Goal: Transaction & Acquisition: Obtain resource

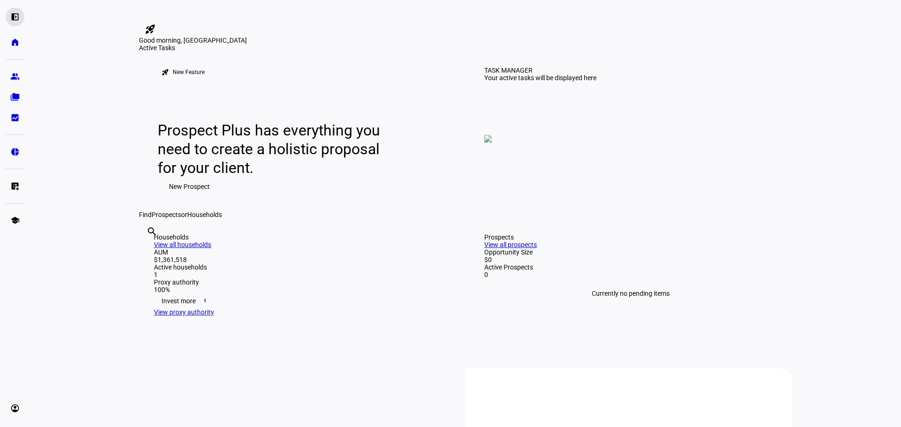
click at [15, 14] on eth-mat-symbol "left_panel_open" at bounding box center [14, 16] width 9 height 9
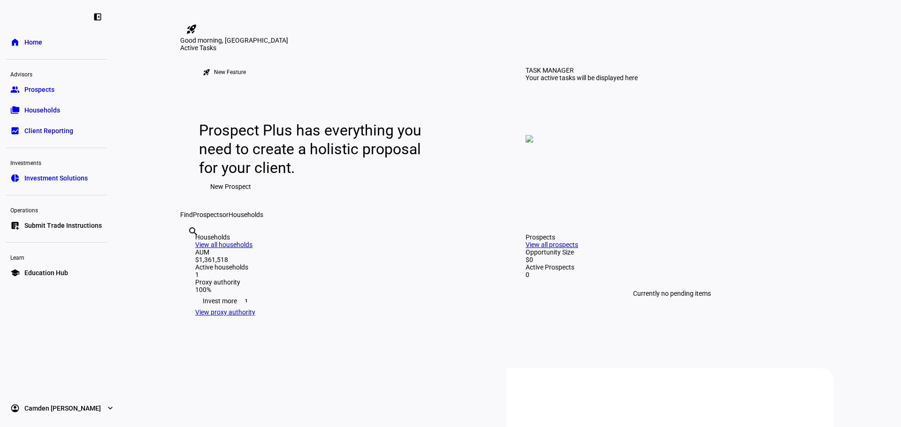
click at [35, 84] on link "group Prospects" at bounding box center [56, 89] width 101 height 19
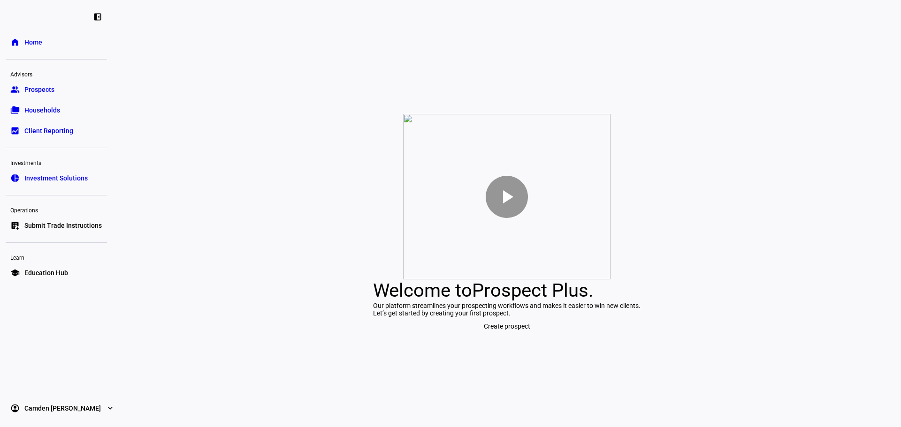
click at [44, 99] on ul "group Prospects folder_copy Households bid_landscape Client Reporting" at bounding box center [56, 110] width 101 height 60
click at [44, 104] on link "folder_copy Households" at bounding box center [56, 110] width 101 height 19
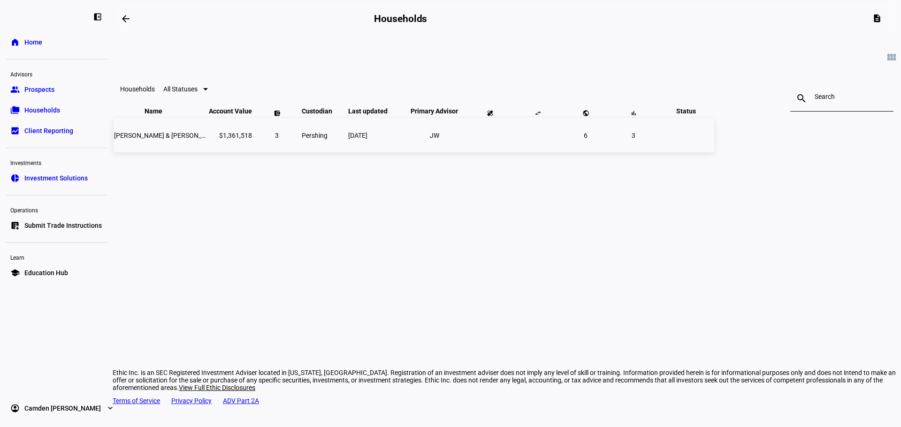
click at [271, 139] on span "[PERSON_NAME] & [PERSON_NAME] [PERSON_NAME] [PERSON_NAME]" at bounding box center [219, 136] width 211 height 8
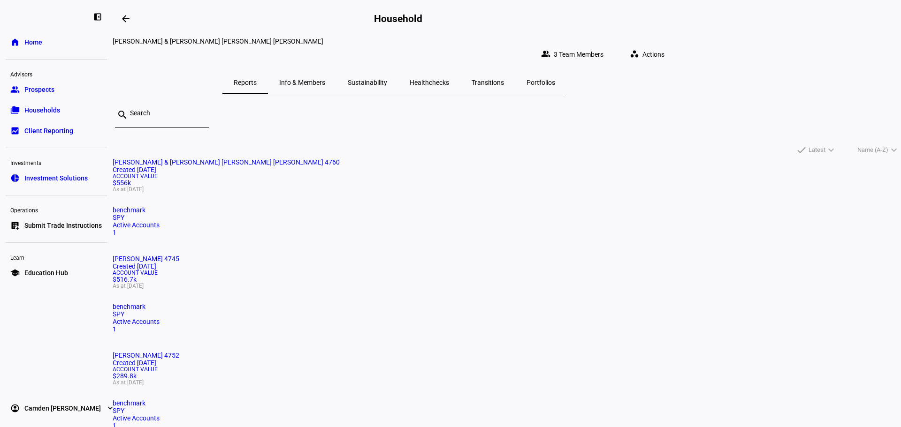
click at [277, 174] on div "Created [DATE]" at bounding box center [507, 170] width 788 height 8
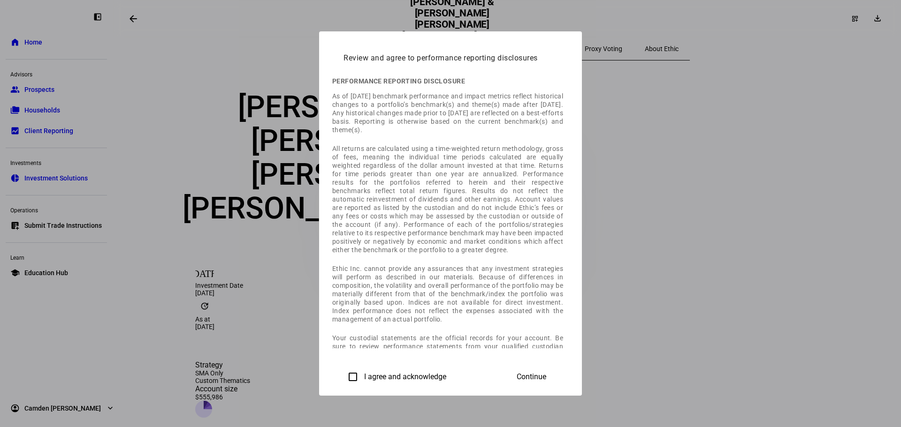
click at [343, 371] on div "I agree and acknowledge" at bounding box center [394, 377] width 103 height 19
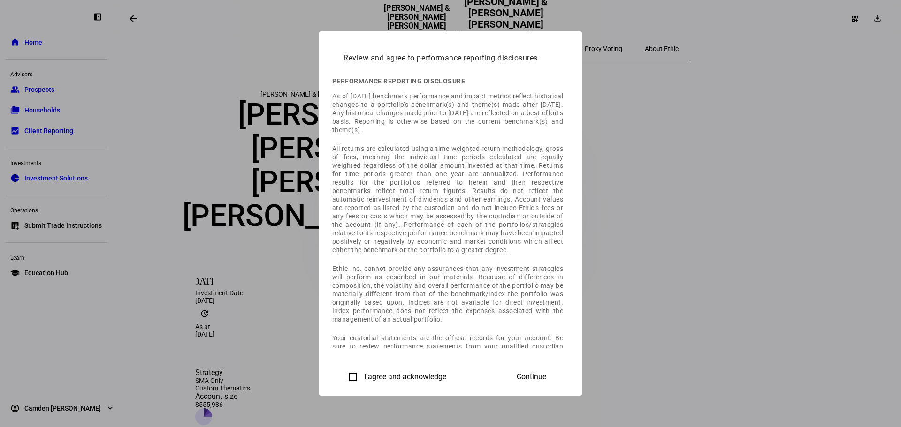
click at [362, 381] on label "I agree and acknowledge" at bounding box center [404, 377] width 84 height 8
click at [343, 381] on input "I agree and acknowledge" at bounding box center [352, 377] width 19 height 19
click at [343, 377] on input "I agree and acknowledge" at bounding box center [352, 377] width 19 height 19
click at [343, 372] on input "I agree and acknowledge" at bounding box center [352, 377] width 19 height 19
checkbox input "true"
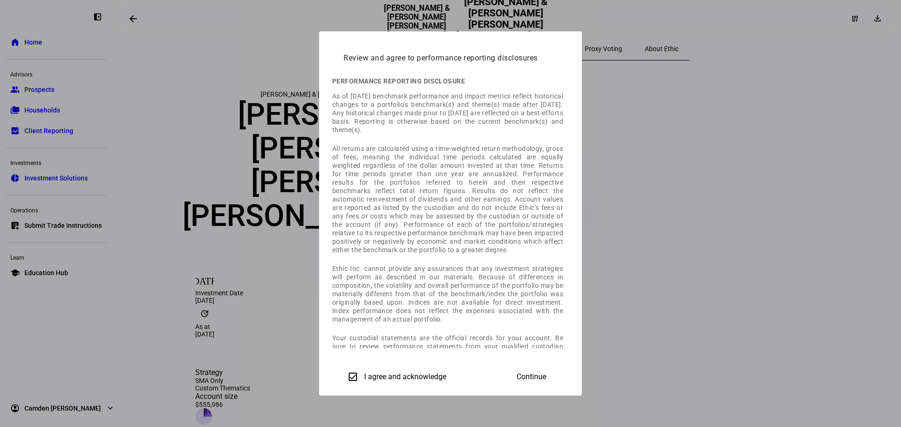
click at [557, 371] on span at bounding box center [531, 377] width 52 height 23
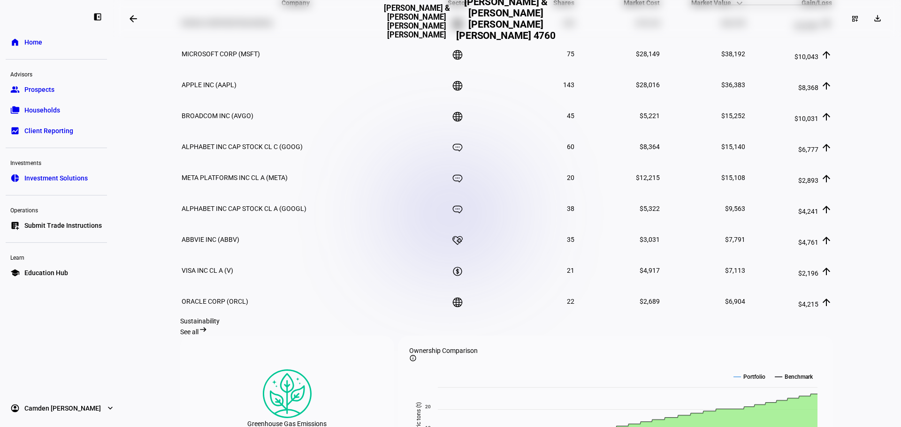
scroll to position [751, 0]
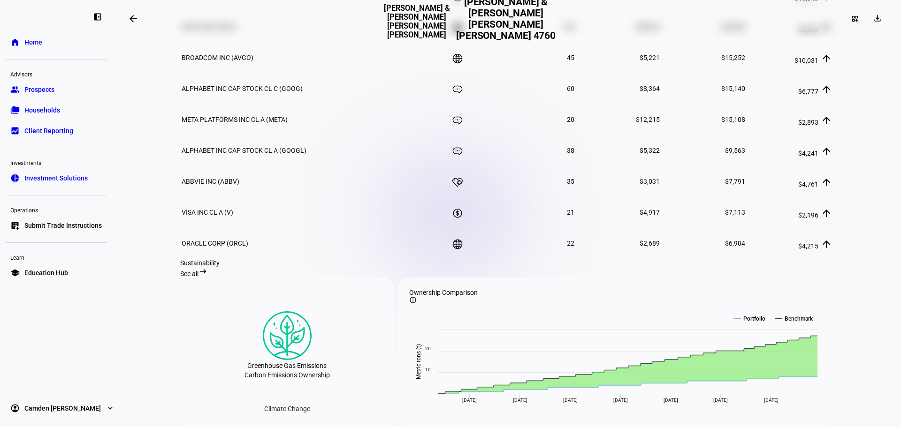
click at [50, 172] on link "pie_chart Investment Solutions" at bounding box center [56, 178] width 101 height 19
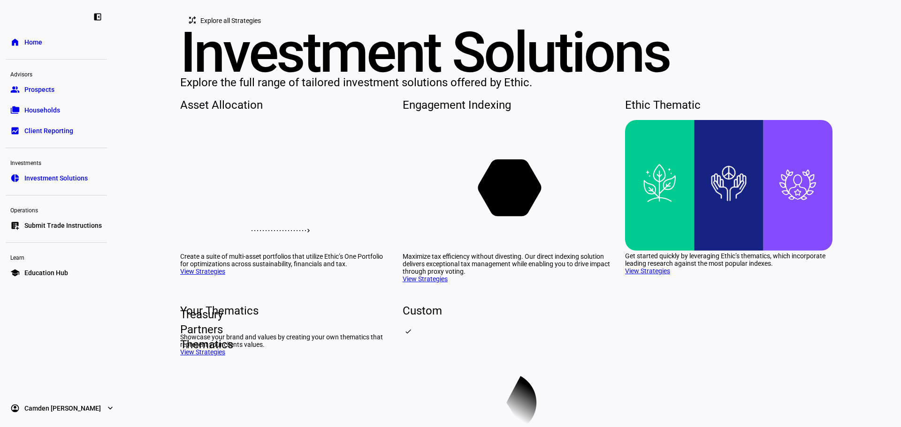
click at [69, 222] on link "list_alt_add Submit Trade Instructions" at bounding box center [56, 225] width 101 height 19
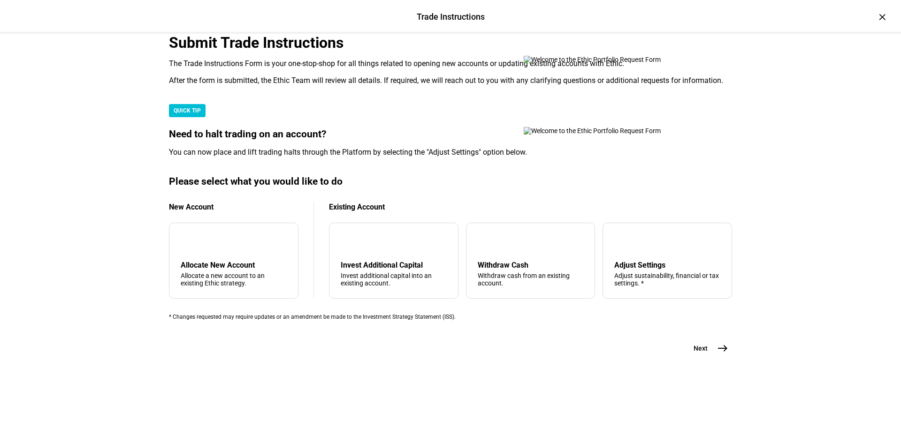
scroll to position [227, 0]
click at [383, 249] on div "arrow_downward Invest Additional Capital Invest additional capital into an exis…" at bounding box center [393, 261] width 129 height 76
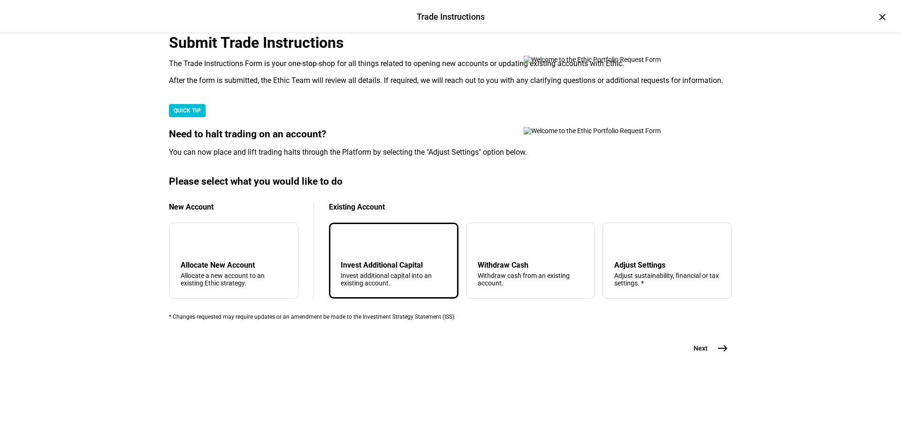
click at [354, 236] on mat-icon "arrow_downward" at bounding box center [348, 241] width 11 height 11
click at [717, 358] on span "east" at bounding box center [722, 348] width 19 height 19
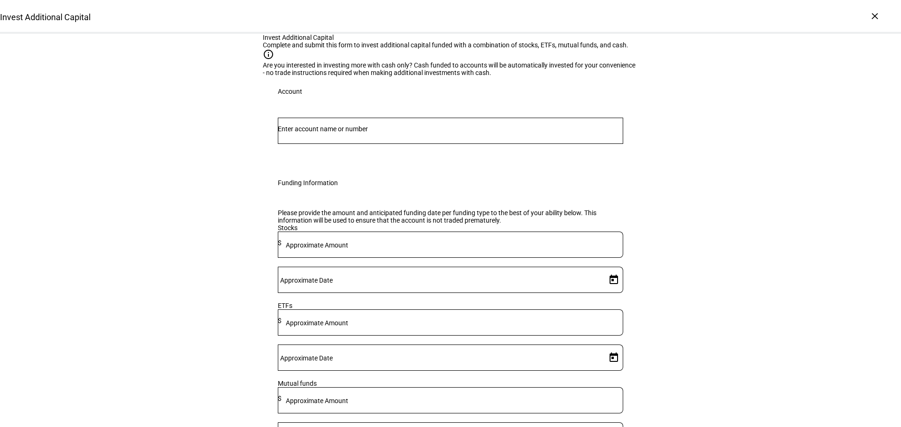
click at [311, 153] on div at bounding box center [450, 148] width 345 height 9
click at [274, 60] on mat-icon "info" at bounding box center [272, 54] width 19 height 11
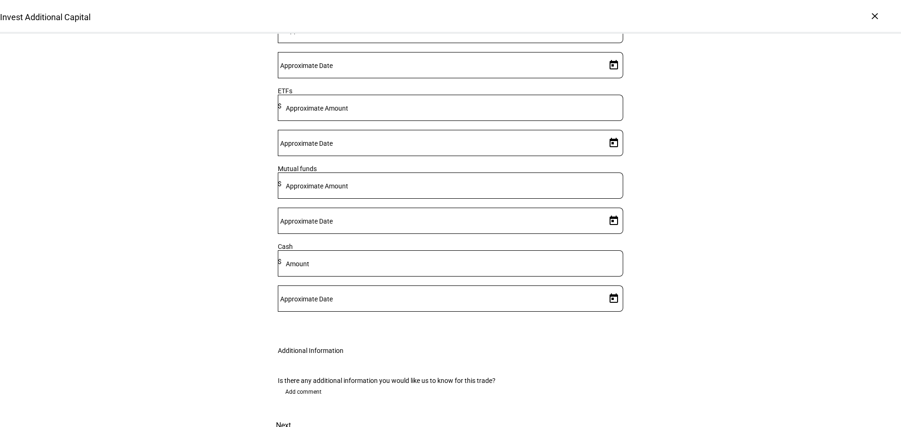
scroll to position [274, 0]
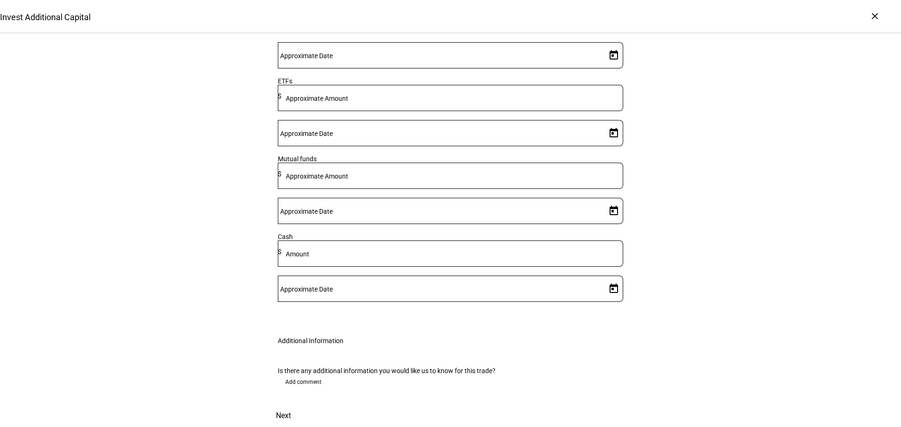
click at [867, 20] on div "Invest Additional Capital" at bounding box center [450, 17] width 901 height 34
click at [869, 16] on div "×" at bounding box center [874, 15] width 15 height 15
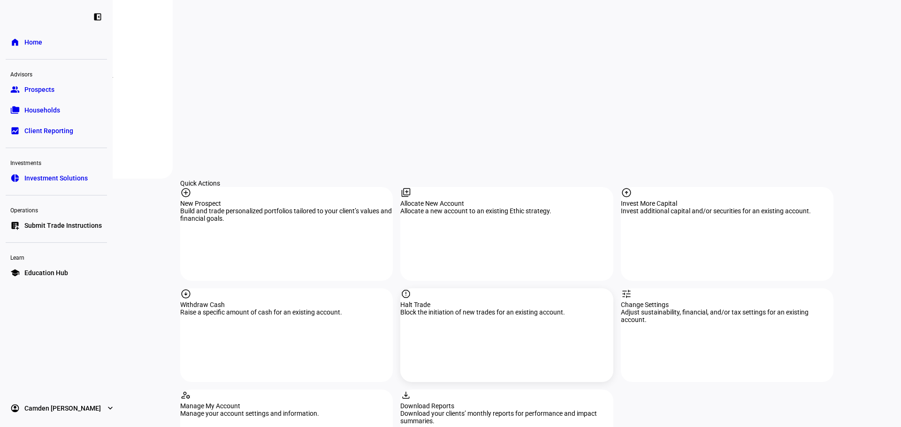
scroll to position [798, 0]
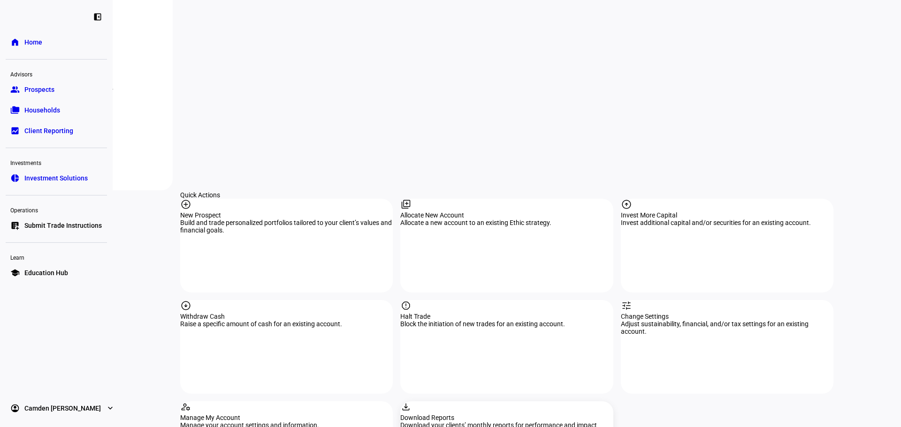
click at [476, 402] on div "download" at bounding box center [506, 408] width 213 height 13
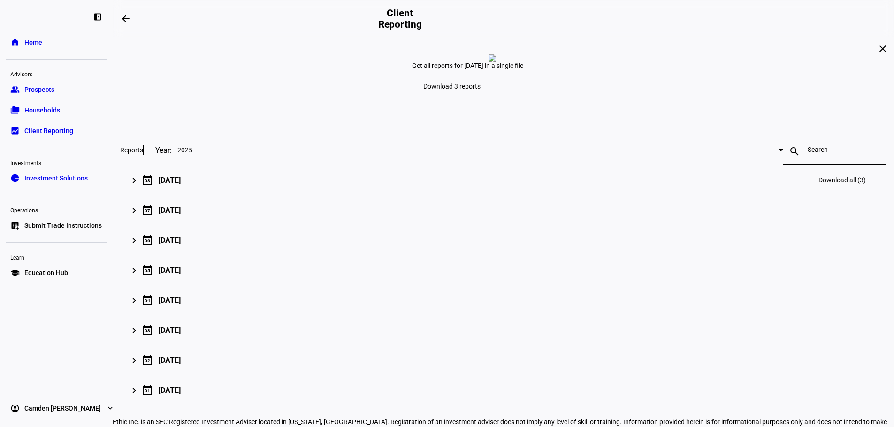
click at [142, 187] on div "keyboard_arrow_right" at bounding box center [136, 180] width 10 height 13
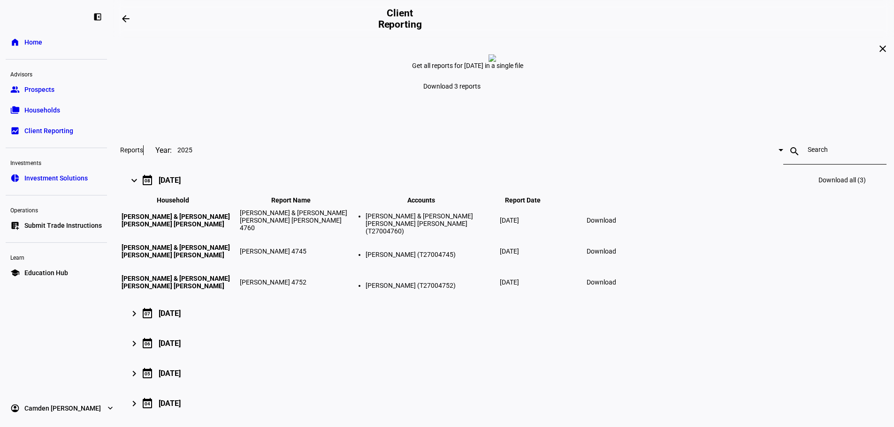
click at [616, 224] on span "Download" at bounding box center [601, 221] width 30 height 8
click at [103, 16] on div "left_panel_close" at bounding box center [97, 17] width 19 height 19
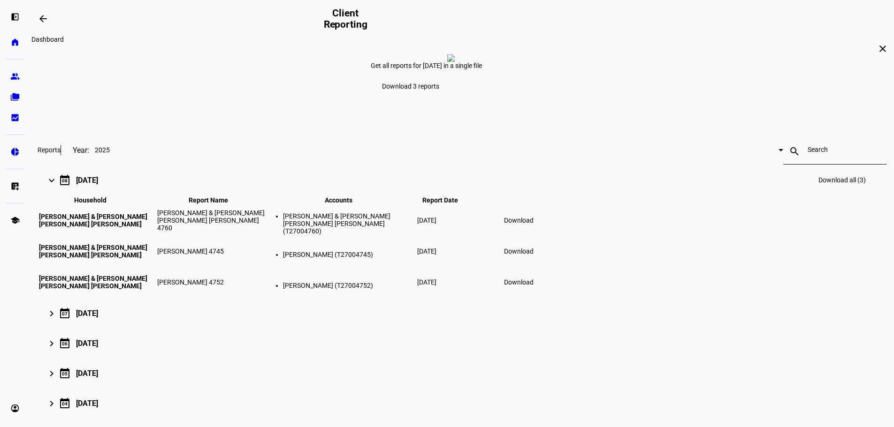
click at [40, 16] on button "arrow_backwards" at bounding box center [43, 18] width 19 height 19
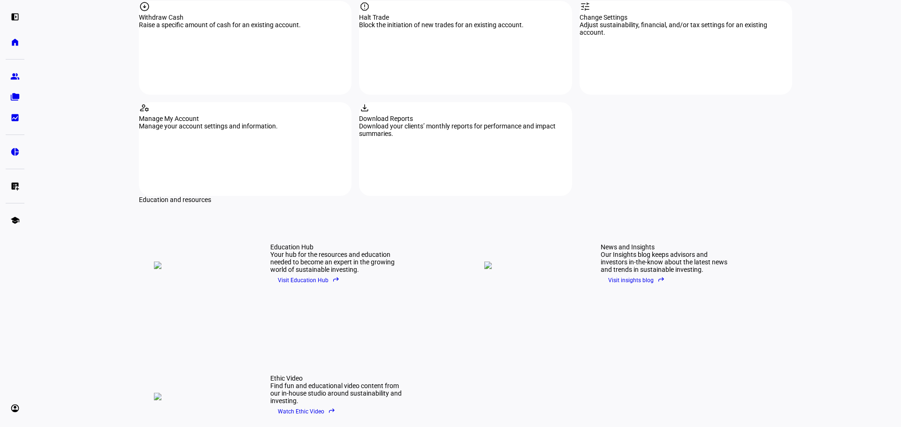
scroll to position [1182, 0]
